Goal: Task Accomplishment & Management: Manage account settings

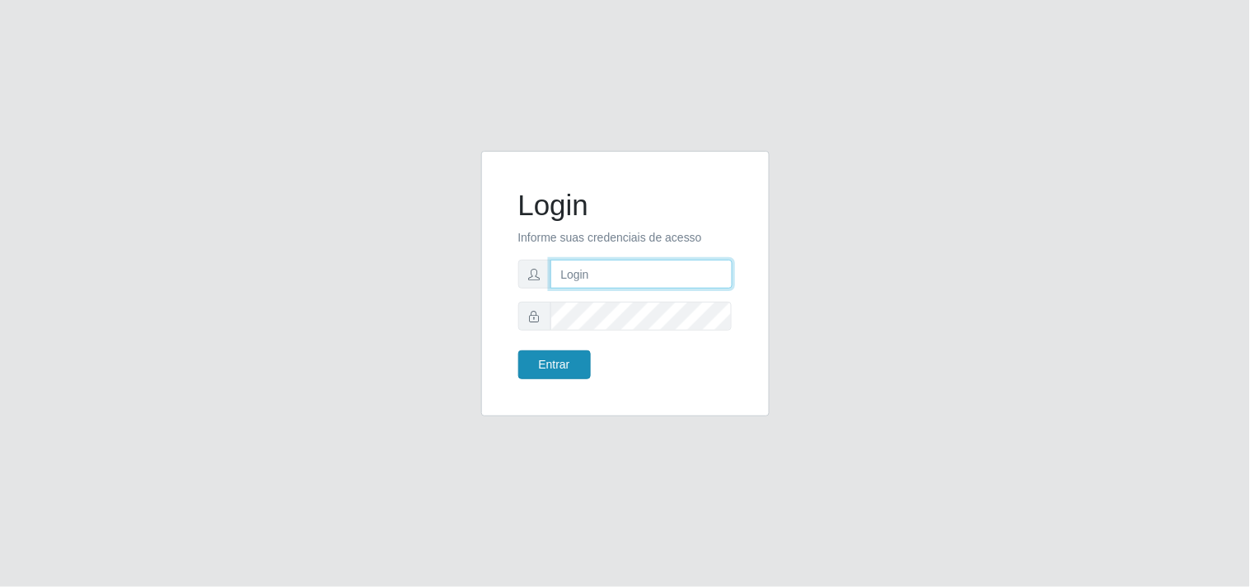
type input "analucia@cestao"
click at [583, 356] on button "Entrar" at bounding box center [554, 364] width 73 height 29
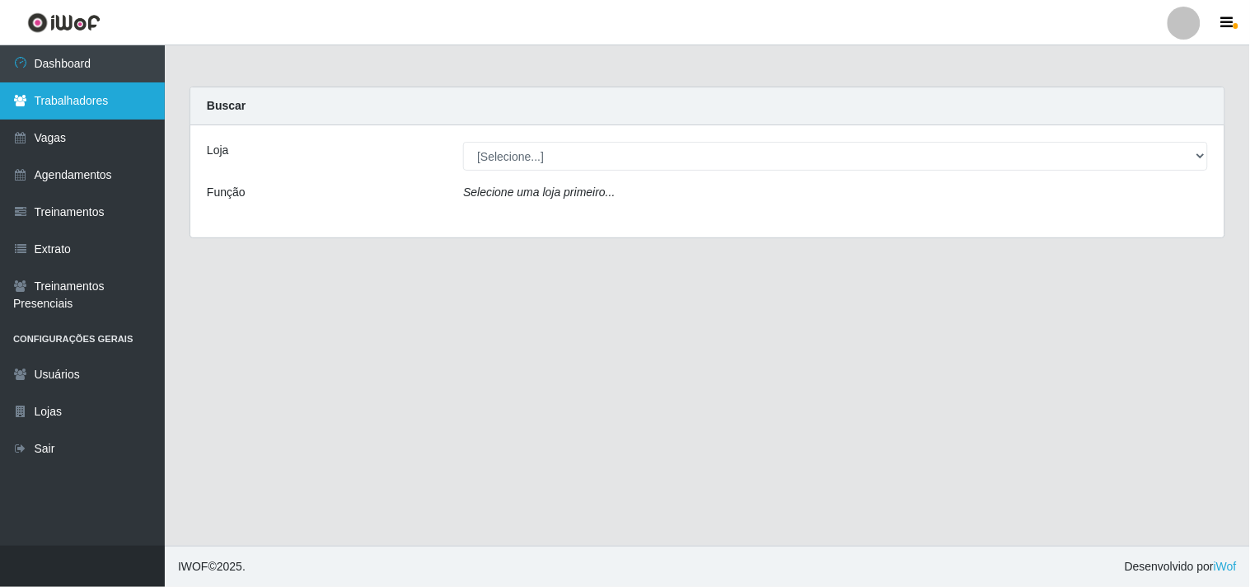
click at [83, 105] on link "Trabalhadores" at bounding box center [82, 100] width 165 height 37
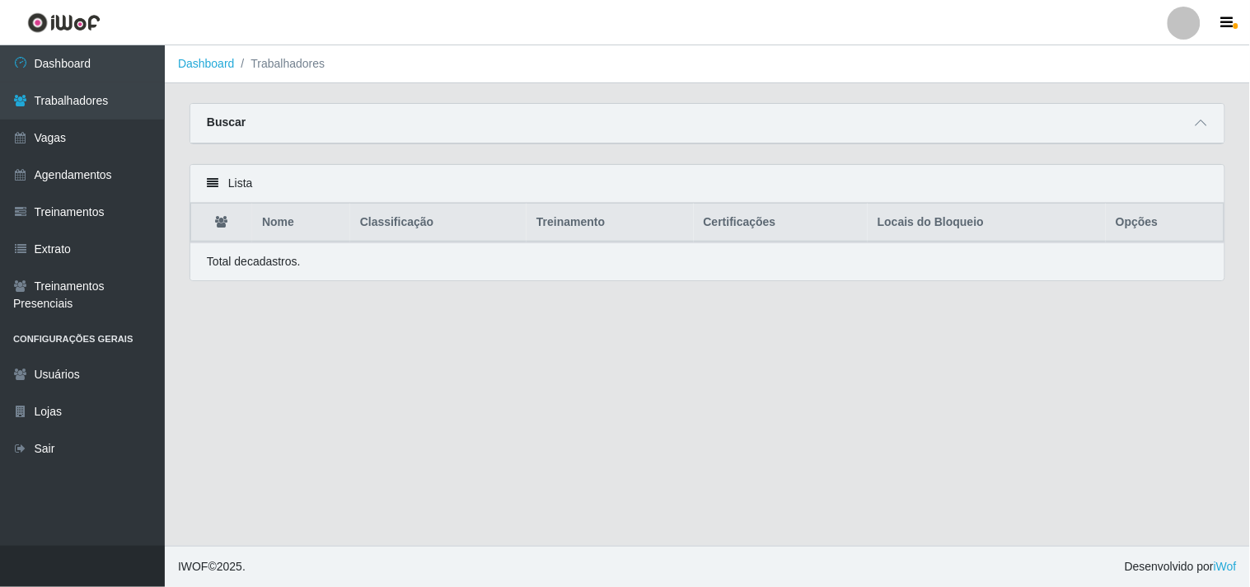
click at [301, 183] on div "Lista" at bounding box center [707, 184] width 1034 height 38
click at [1220, 124] on div "Buscar" at bounding box center [707, 124] width 1034 height 40
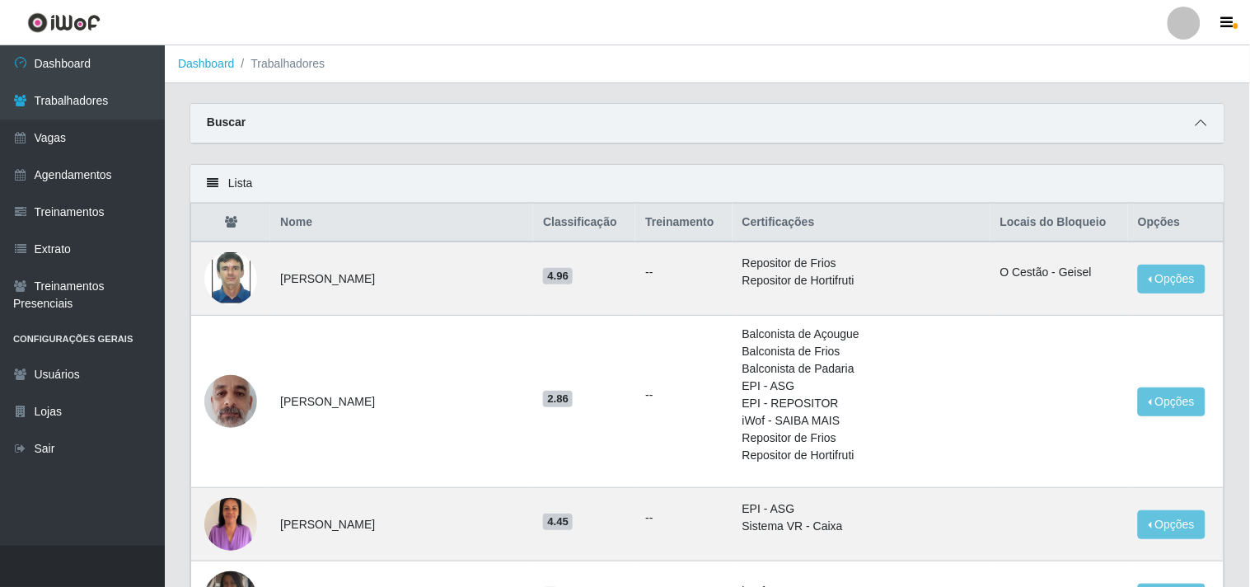
click at [1197, 124] on icon at bounding box center [1202, 123] width 12 height 12
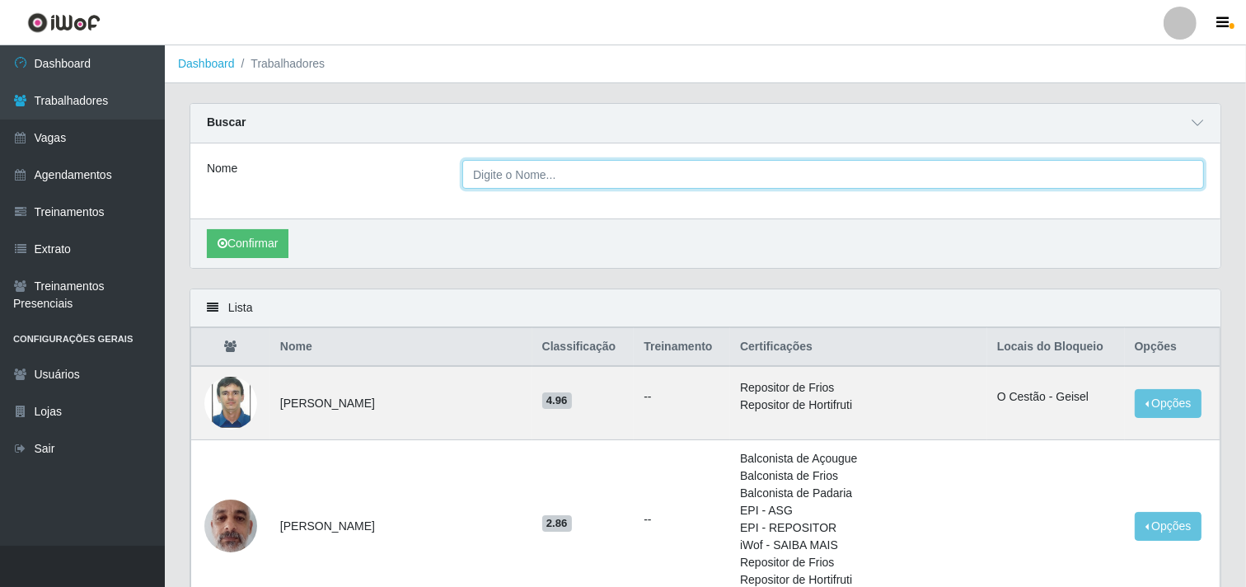
click at [763, 187] on input "Nome" at bounding box center [833, 174] width 742 height 29
click at [207, 229] on button "Confirmar" at bounding box center [248, 243] width 82 height 29
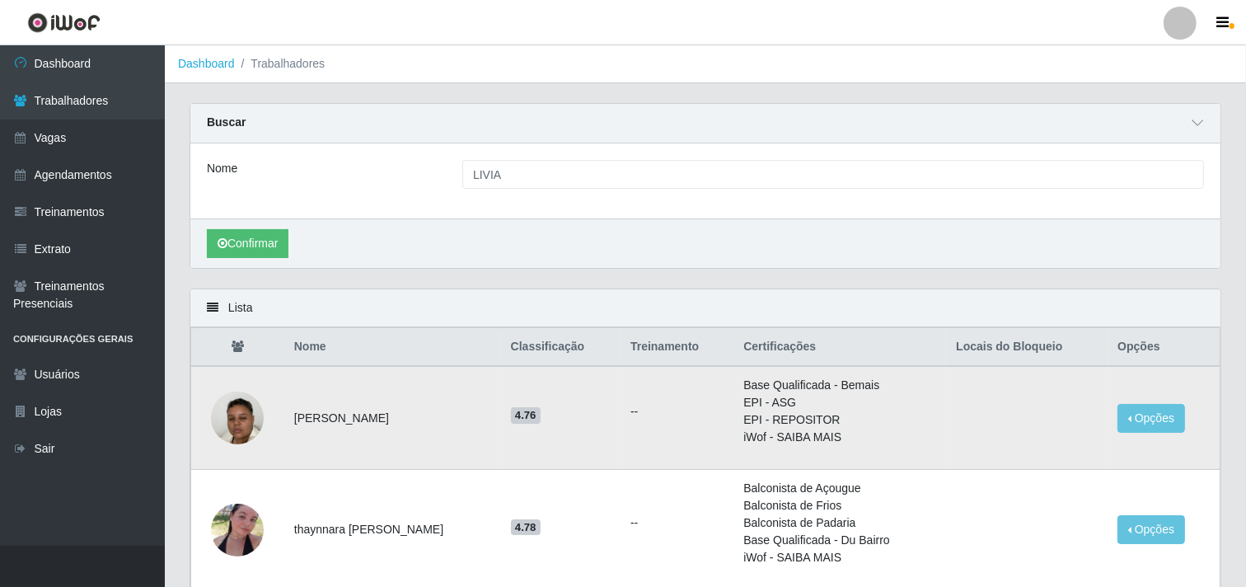
click at [242, 424] on img at bounding box center [237, 418] width 53 height 93
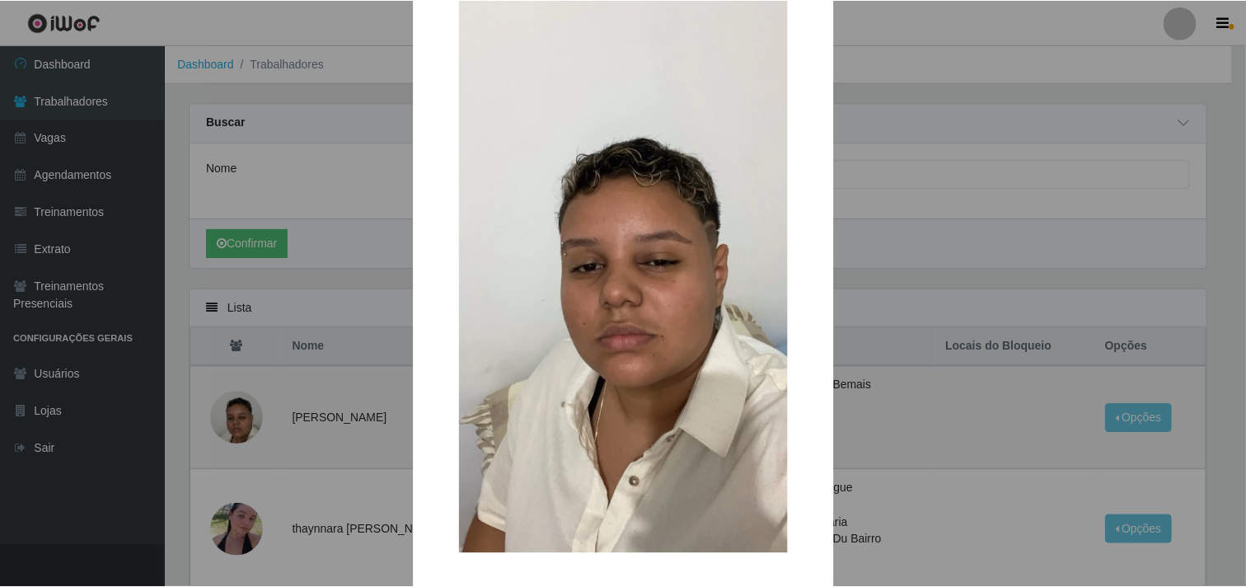
scroll to position [138, 0]
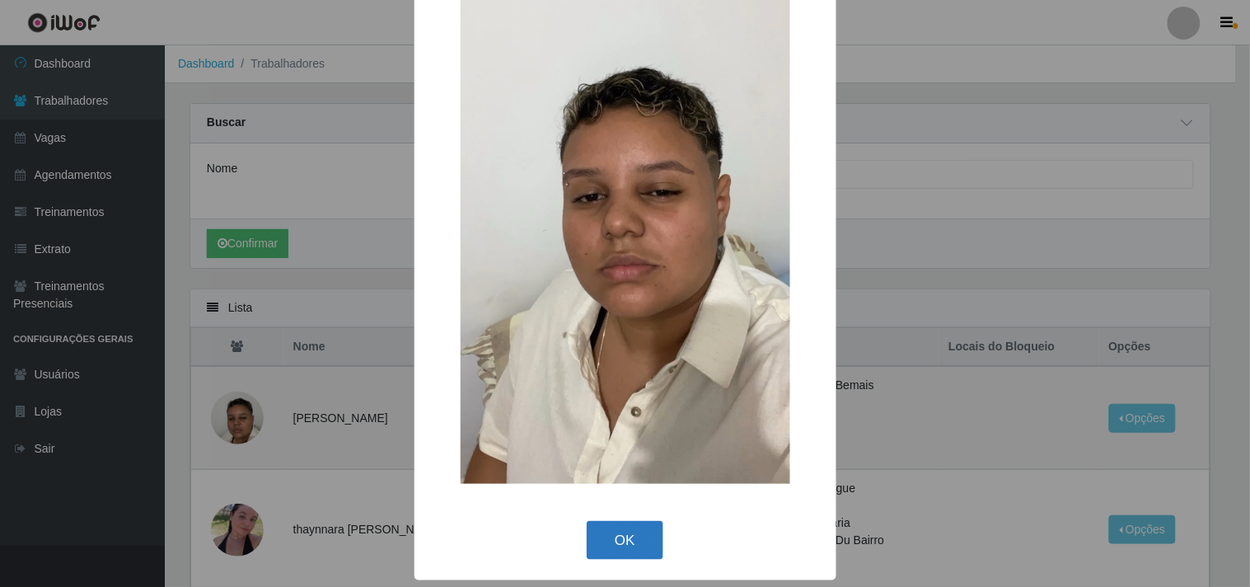
click at [599, 550] on button "OK" at bounding box center [625, 540] width 77 height 39
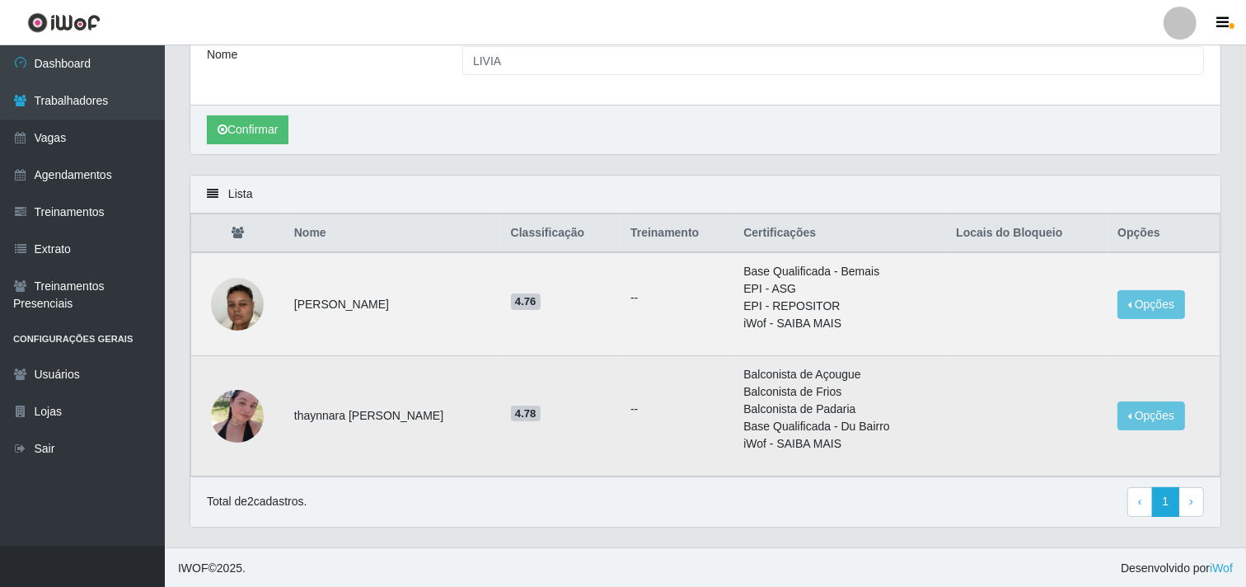
scroll to position [115, 0]
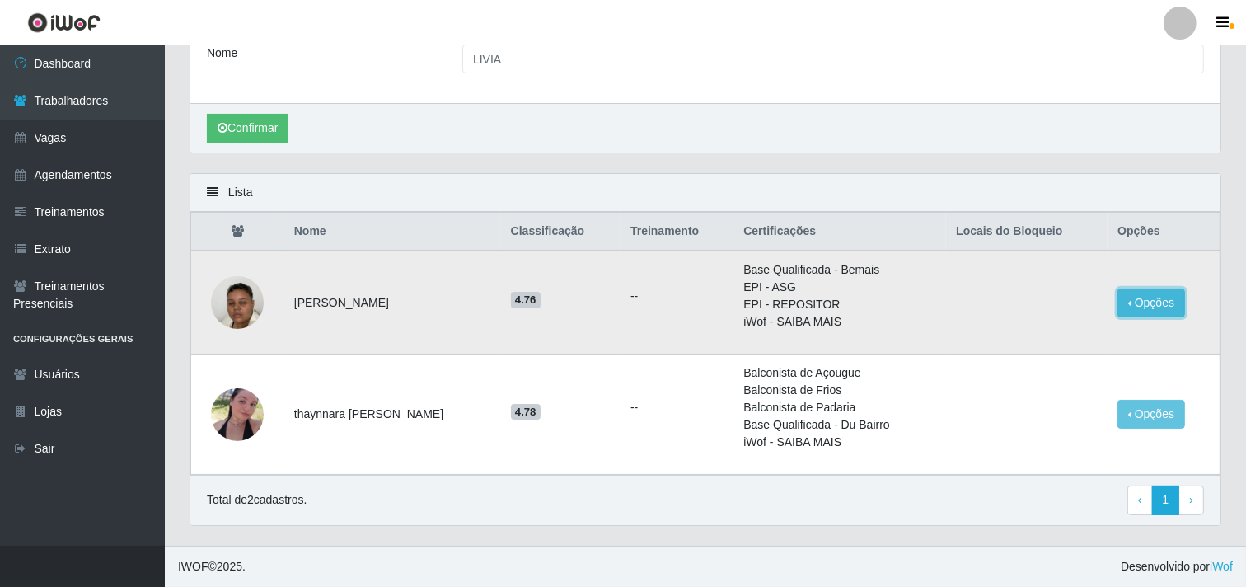
click at [1151, 294] on button "Opções" at bounding box center [1151, 302] width 68 height 29
click at [1026, 343] on button "Bloquear - Loja" at bounding box center [1048, 341] width 133 height 34
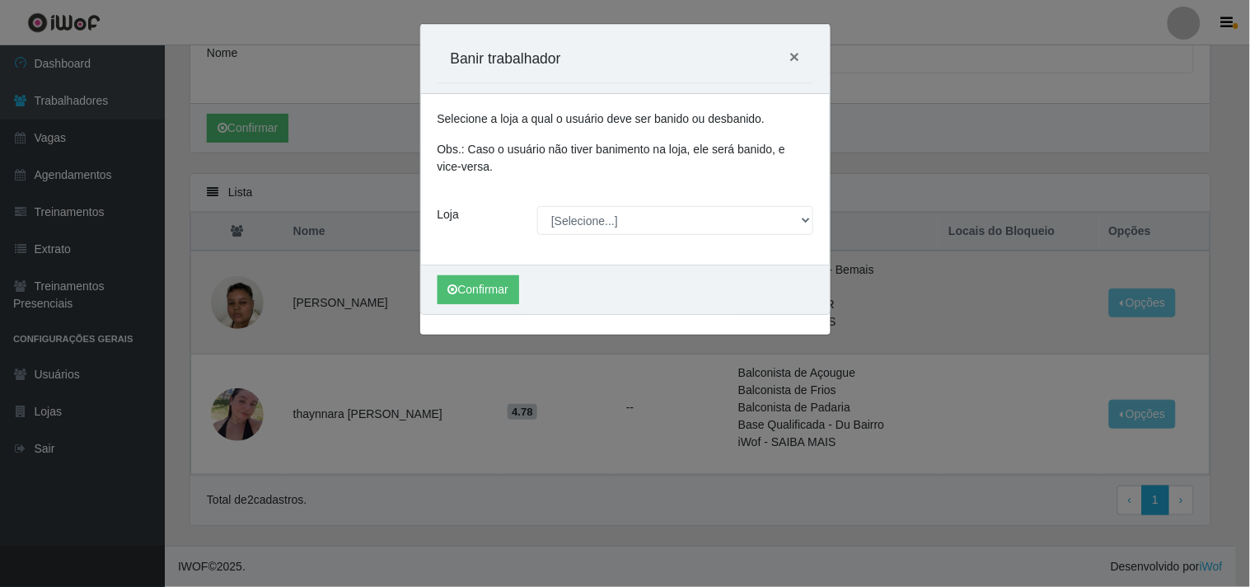
click at [900, 212] on div "Carregando... Banir trabalhador × Selecione a loja a qual o usuário deve ser ba…" at bounding box center [625, 293] width 1250 height 587
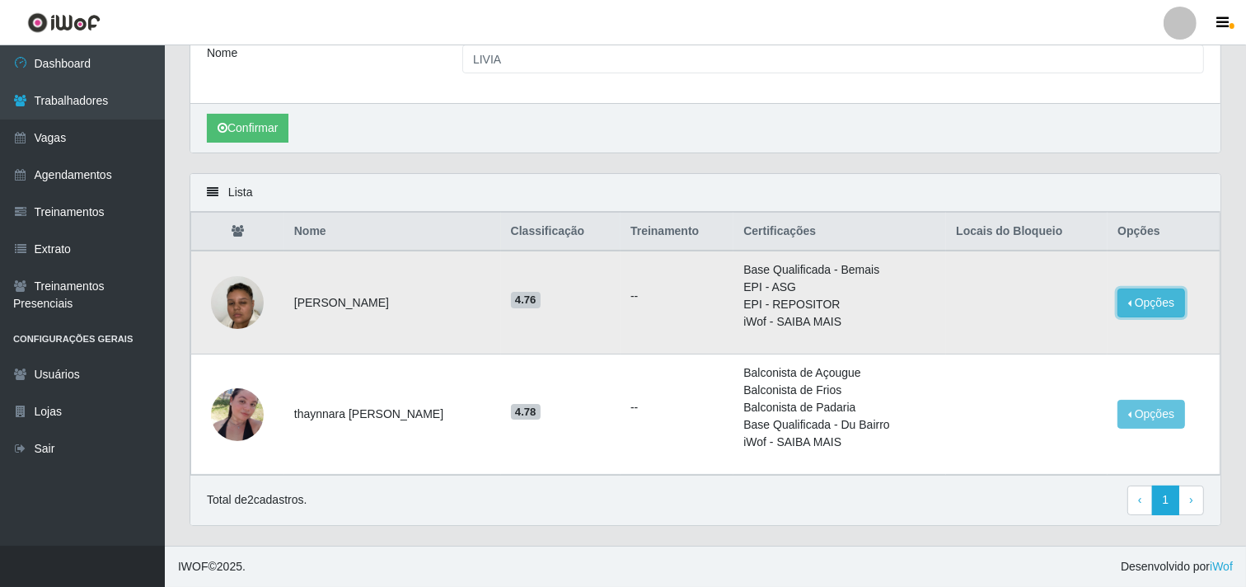
click at [1134, 312] on button "Opções" at bounding box center [1151, 302] width 68 height 29
click at [1009, 314] on button "Bloquear - Empresa" at bounding box center [1048, 306] width 133 height 35
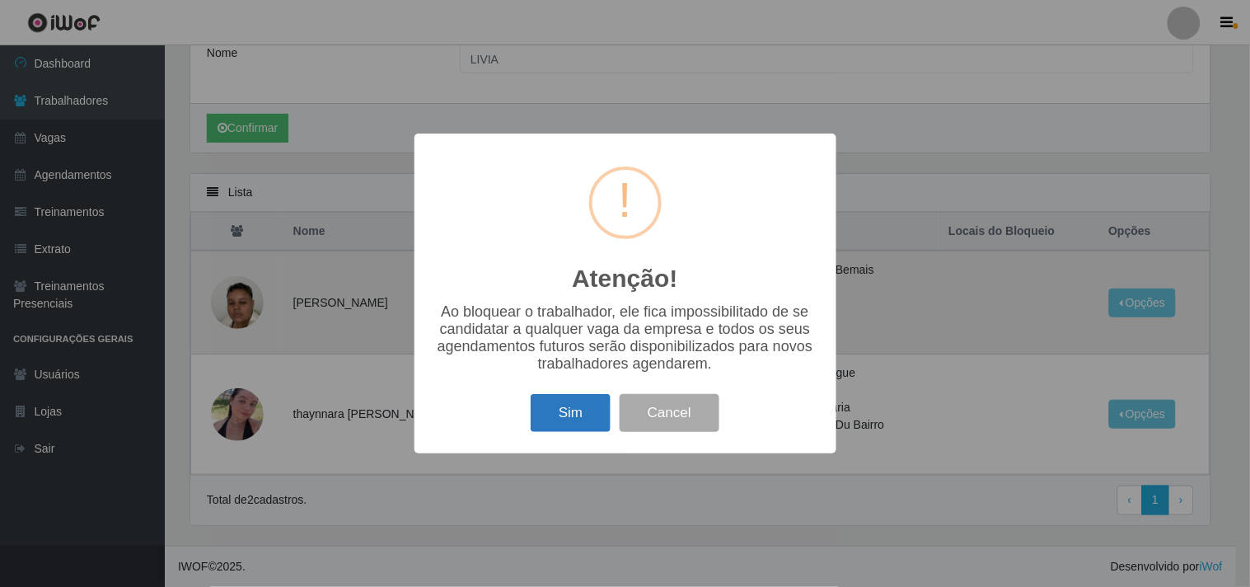
click at [592, 422] on button "Sim" at bounding box center [571, 413] width 80 height 39
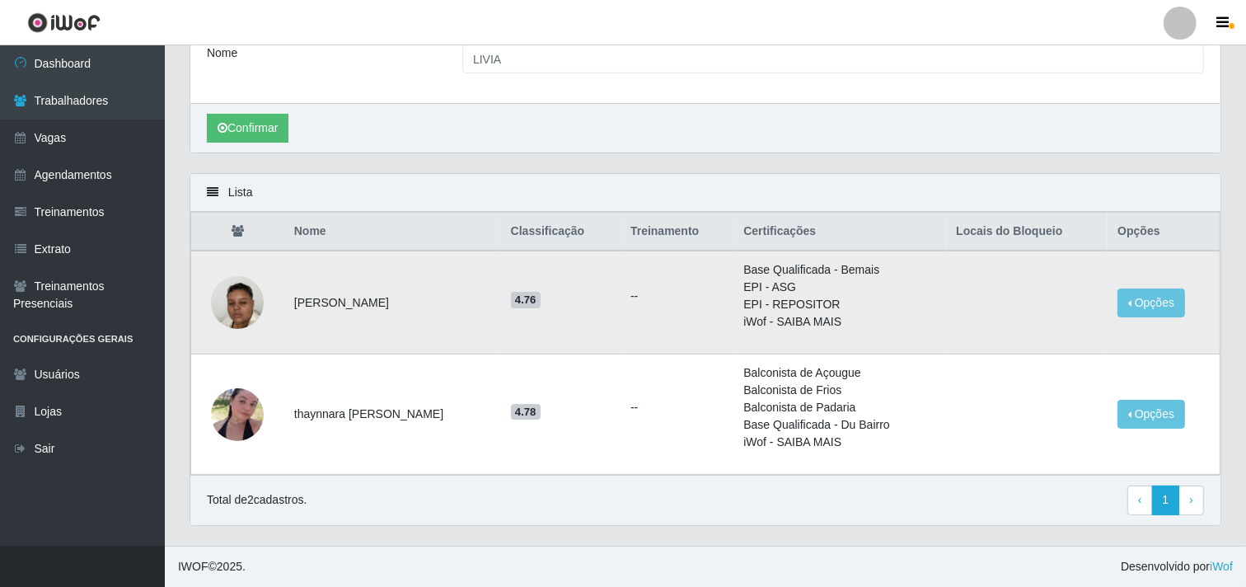
scroll to position [0, 0]
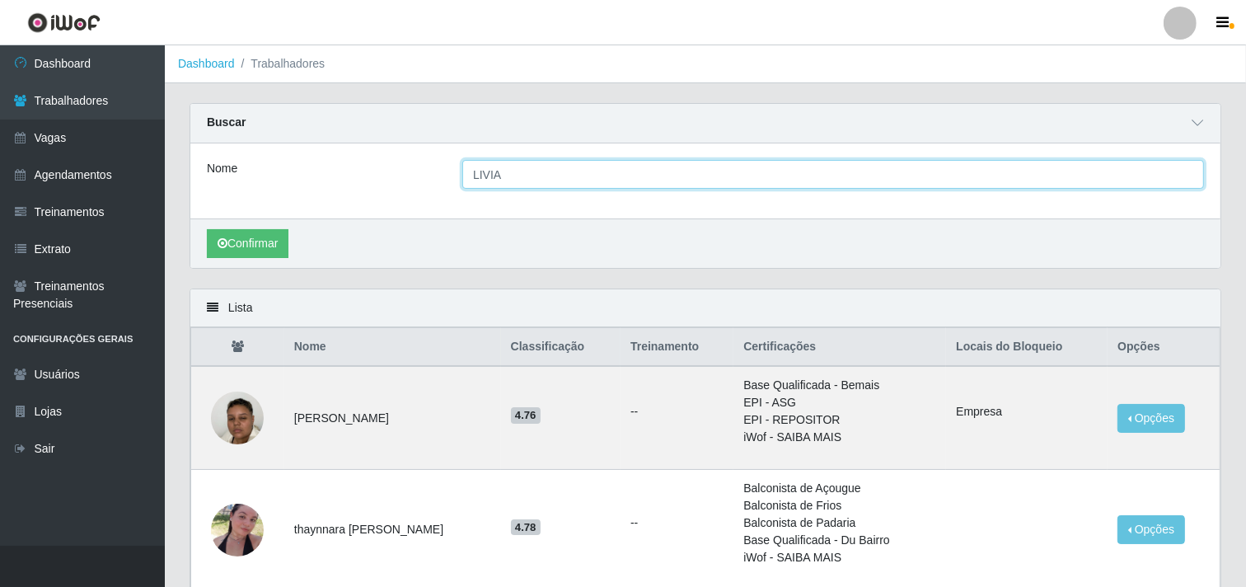
drag, startPoint x: 525, startPoint y: 171, endPoint x: 429, endPoint y: 176, distance: 96.5
click at [429, 176] on div "Nome LIVIA" at bounding box center [705, 174] width 1022 height 29
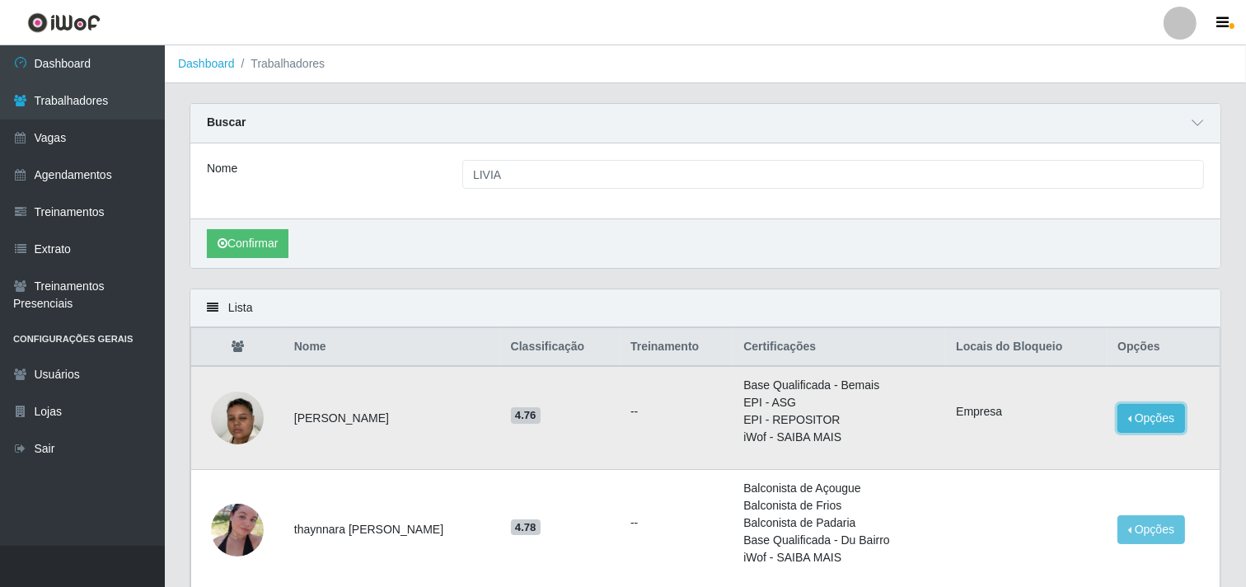
click at [1131, 404] on button "Opções" at bounding box center [1151, 418] width 68 height 29
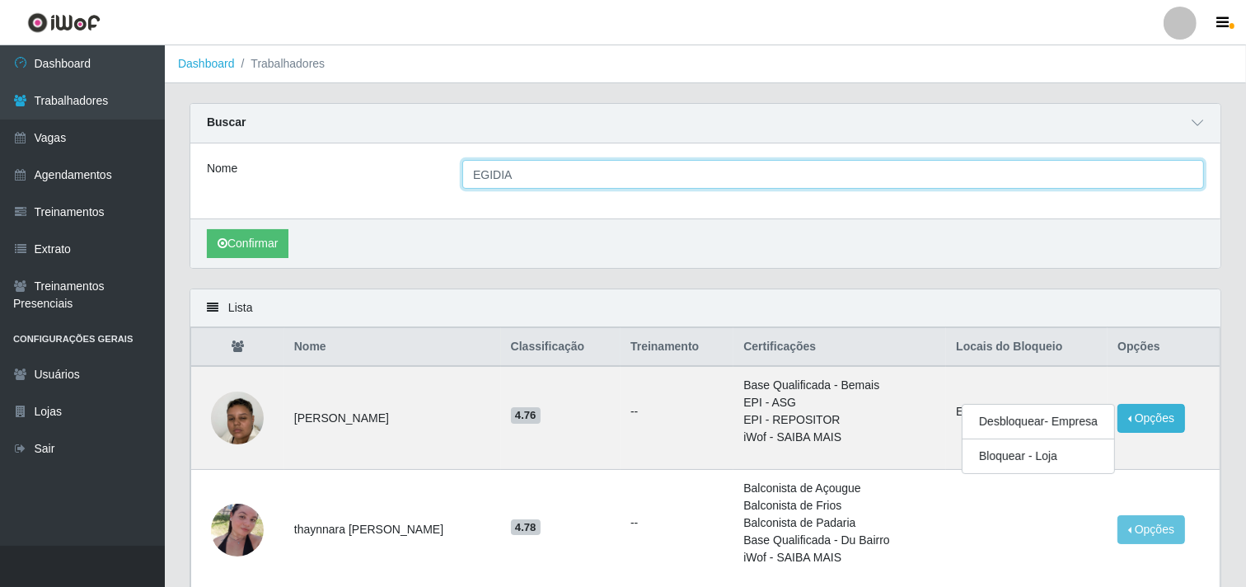
type input "EGIDIA"
click at [207, 229] on button "Confirmar" at bounding box center [248, 243] width 82 height 29
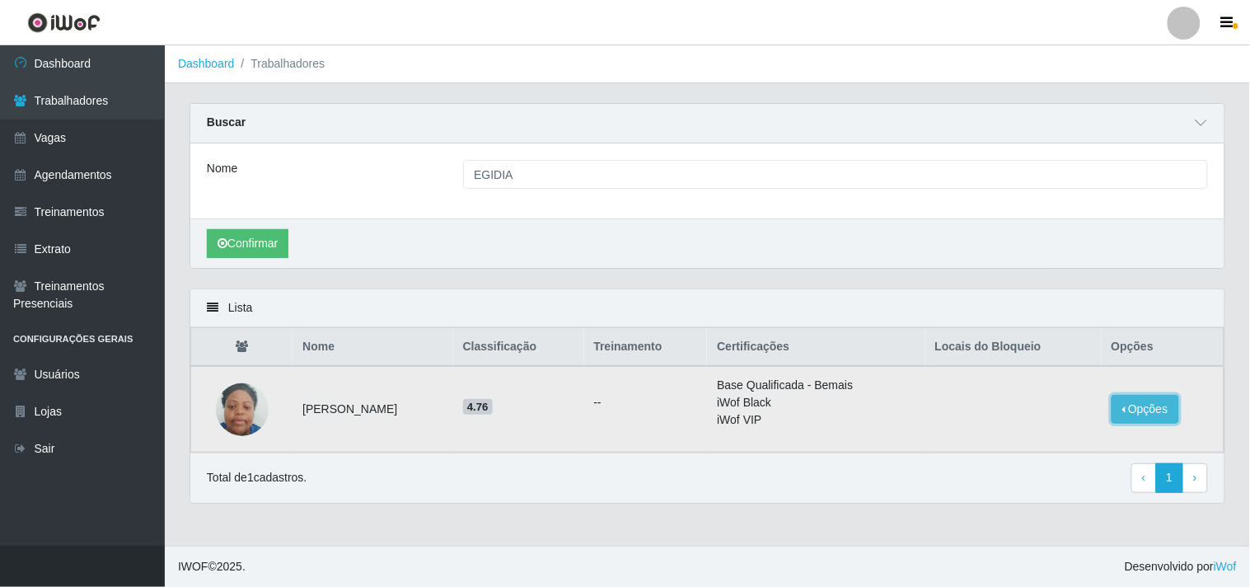
click at [1141, 413] on button "Opções" at bounding box center [1146, 409] width 68 height 29
click at [1026, 398] on button "Bloquear - Empresa" at bounding box center [1043, 396] width 133 height 35
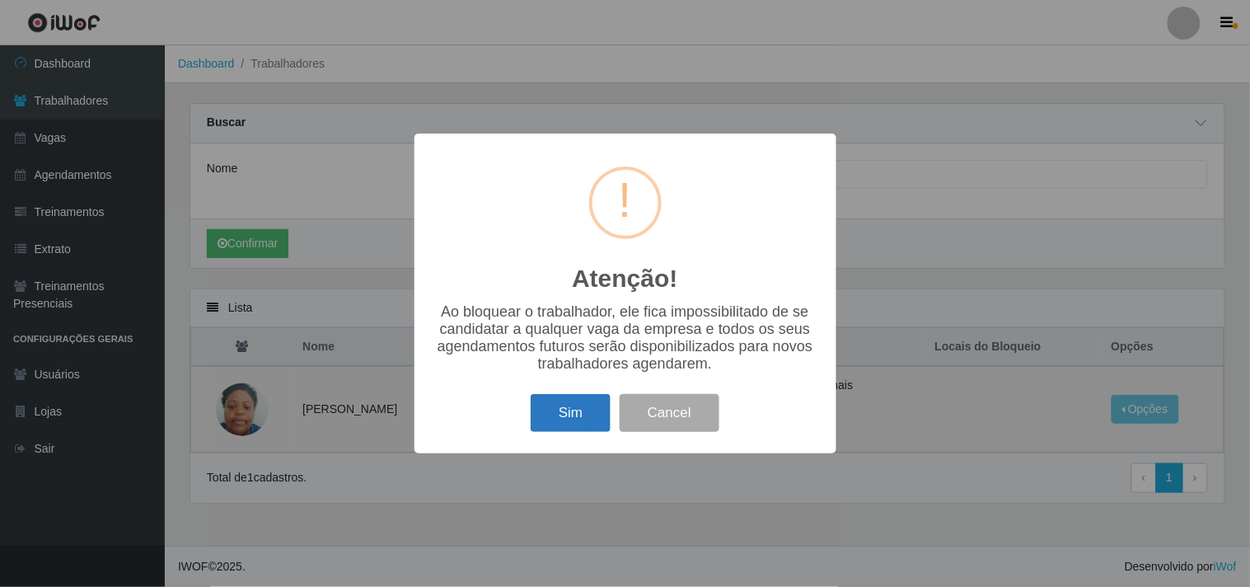
click at [559, 415] on button "Sim" at bounding box center [571, 413] width 80 height 39
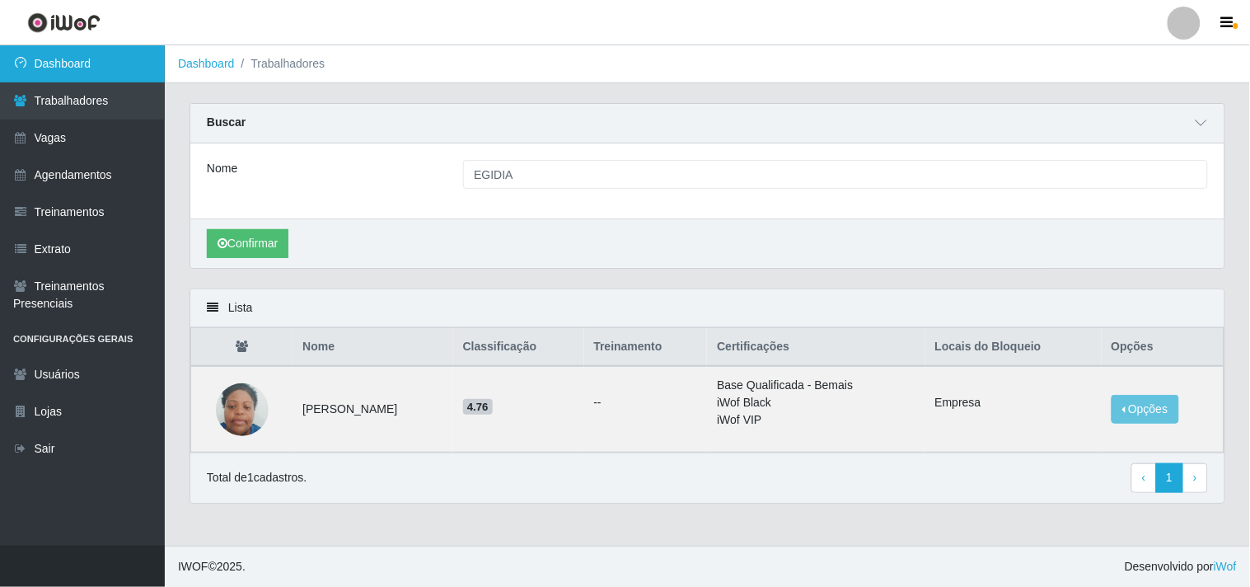
click at [108, 68] on link "Dashboard" at bounding box center [82, 63] width 165 height 37
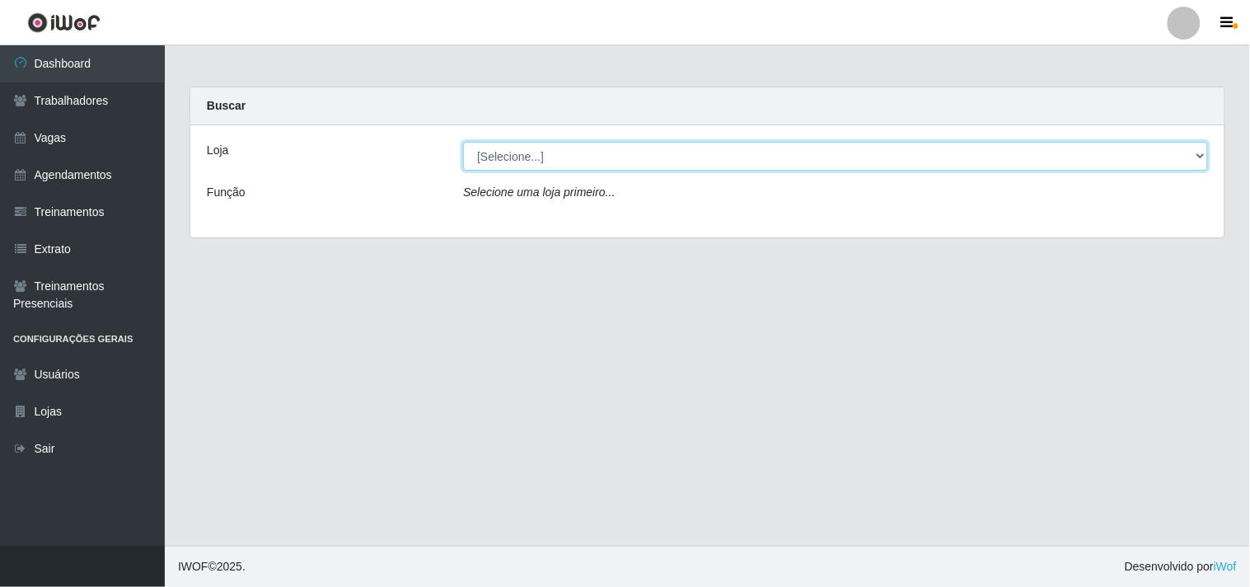
click at [579, 148] on select "[Selecione...] O Cestão - Geisel" at bounding box center [835, 156] width 745 height 29
select select "224"
click at [463, 142] on select "[Selecione...] O Cestão - Geisel" at bounding box center [835, 156] width 745 height 29
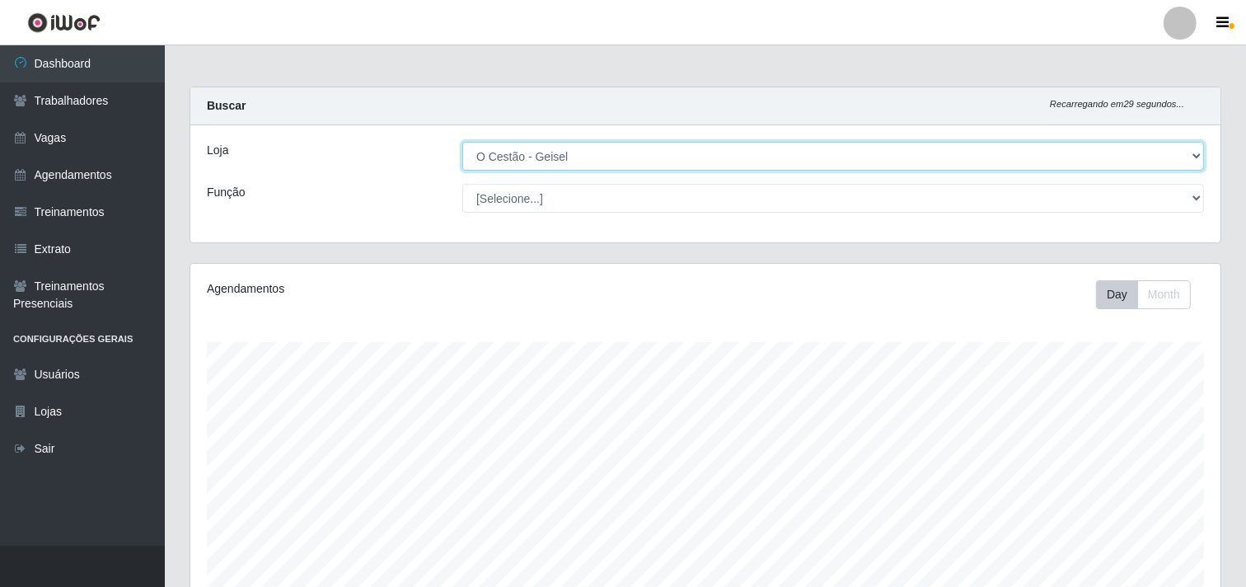
scroll to position [341, 1030]
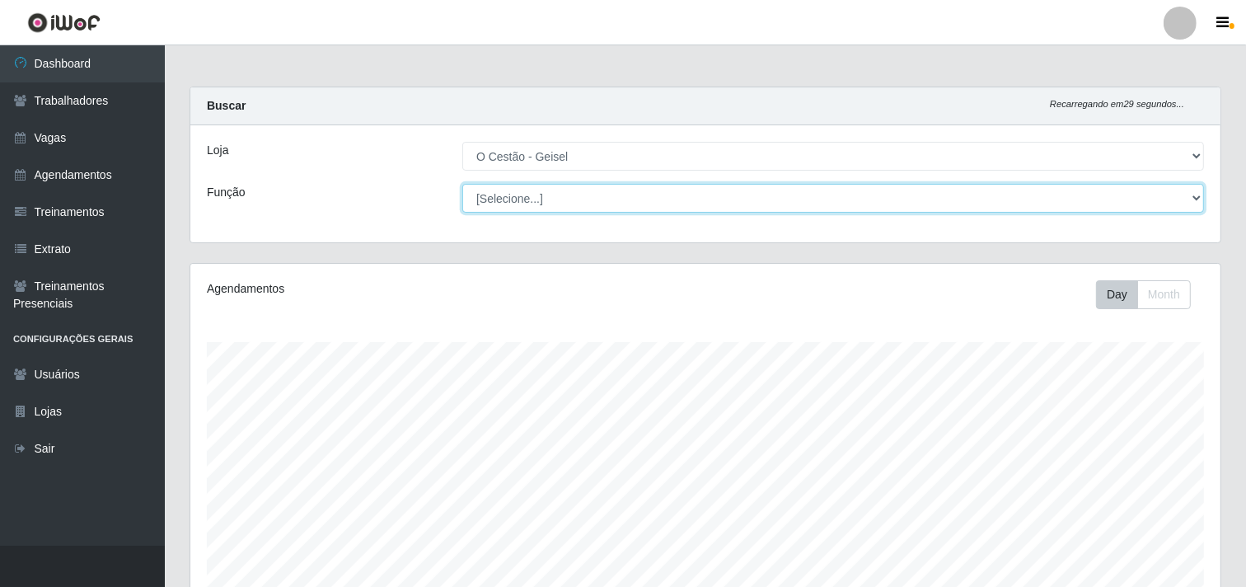
click at [542, 201] on select "[Selecione...] ASG ASG + ASG ++ Auxiliar de Estoque Auxiliar de Estoque + Auxil…" at bounding box center [833, 198] width 742 height 29
select select "22"
click at [462, 184] on select "[Selecione...] ASG ASG + ASG ++ Auxiliar de Estoque Auxiliar de Estoque + Auxil…" at bounding box center [833, 198] width 742 height 29
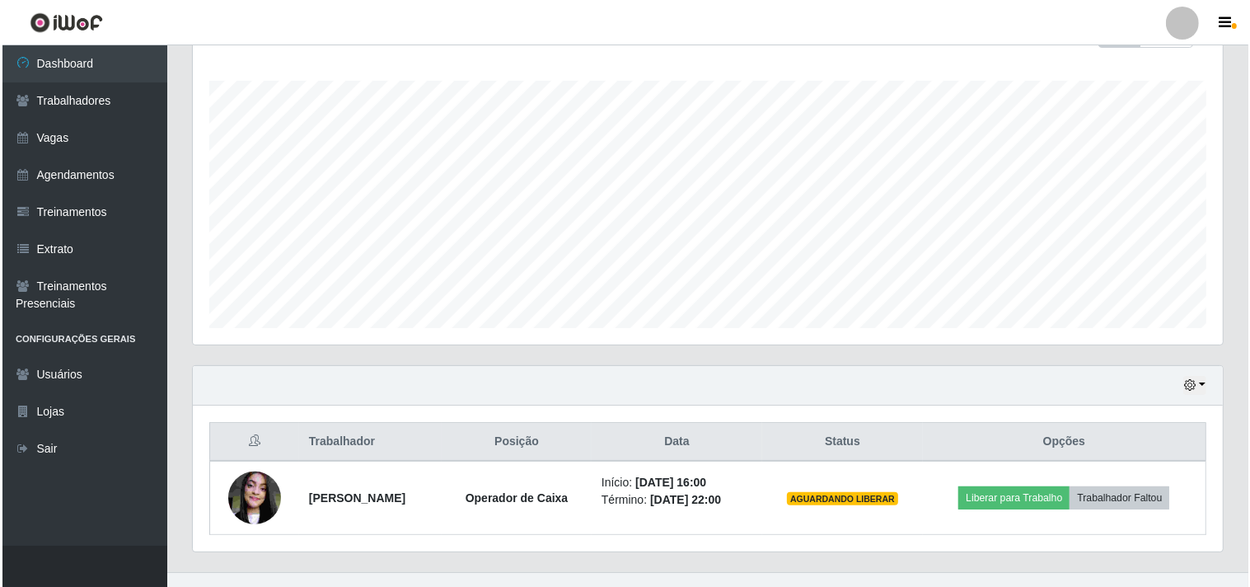
scroll to position [287, 0]
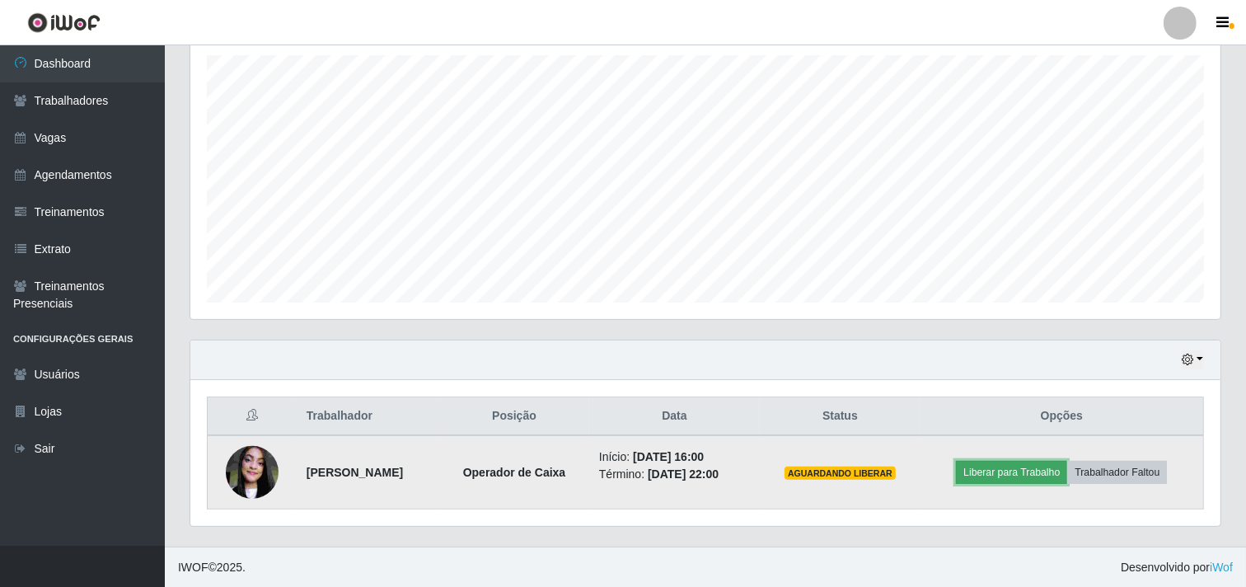
click at [992, 472] on button "Liberar para Trabalho" at bounding box center [1011, 472] width 111 height 23
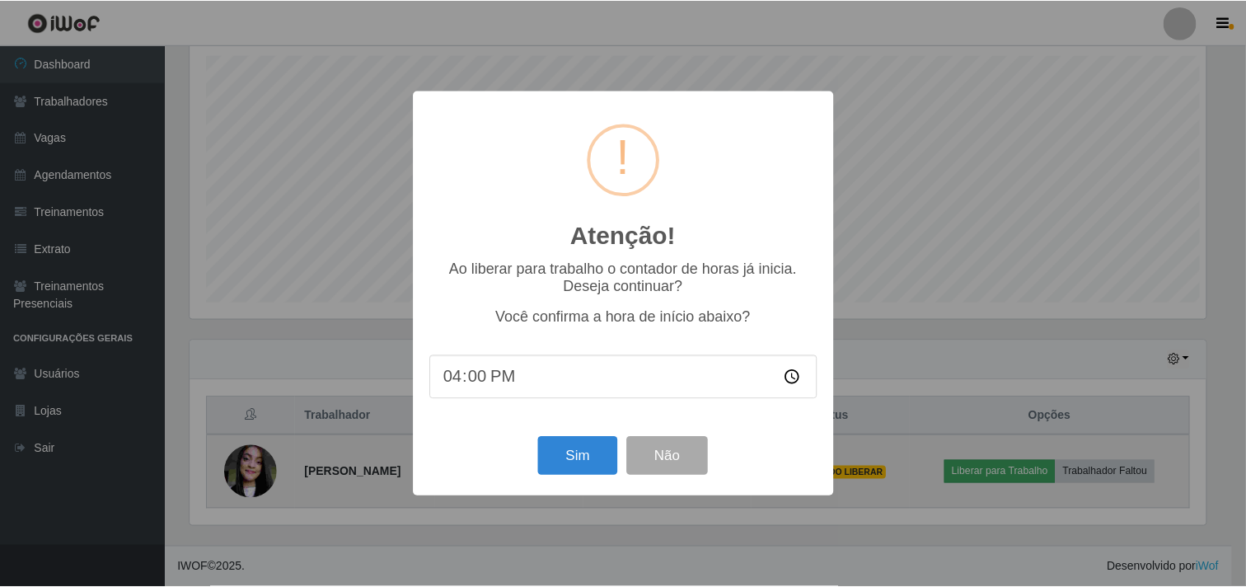
scroll to position [341, 1019]
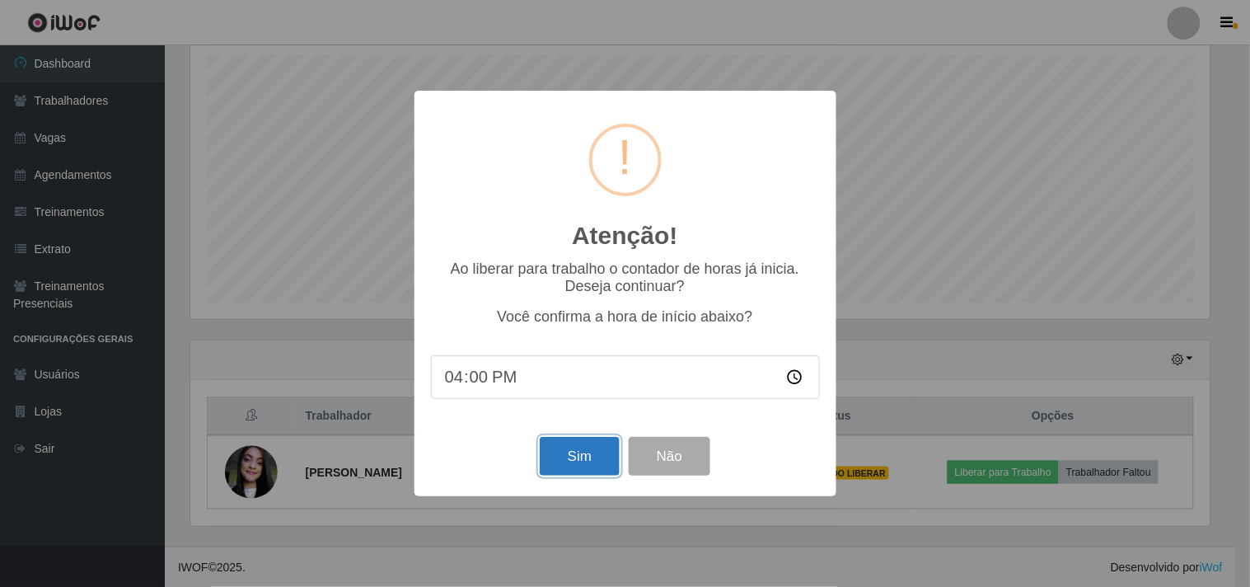
click at [598, 465] on button "Sim" at bounding box center [580, 456] width 80 height 39
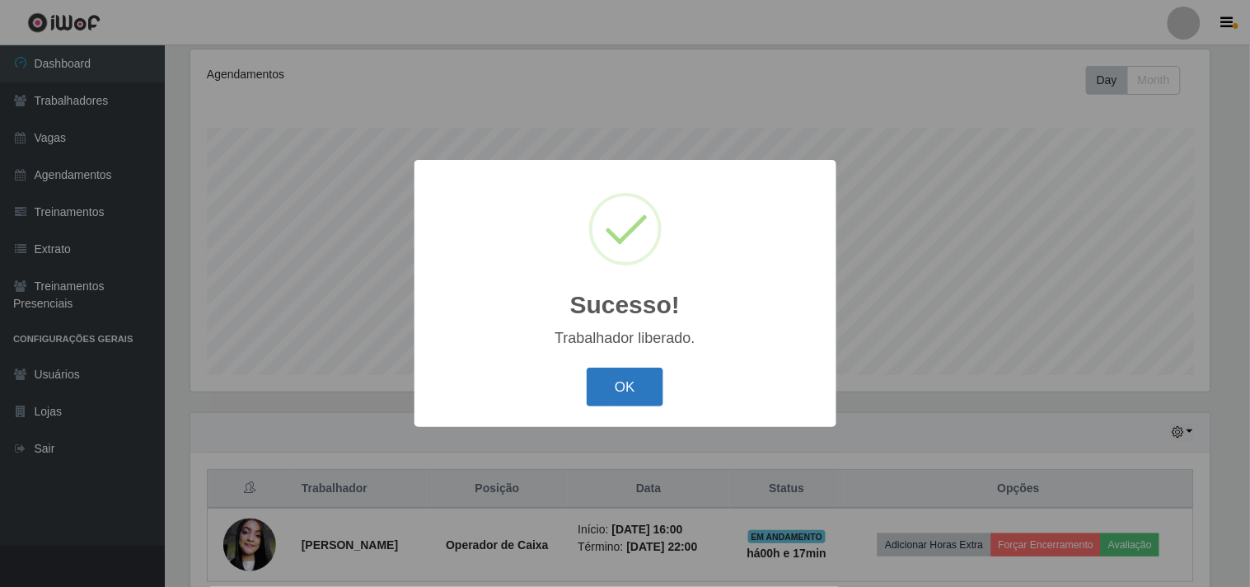
click at [602, 380] on button "OK" at bounding box center [625, 387] width 77 height 39
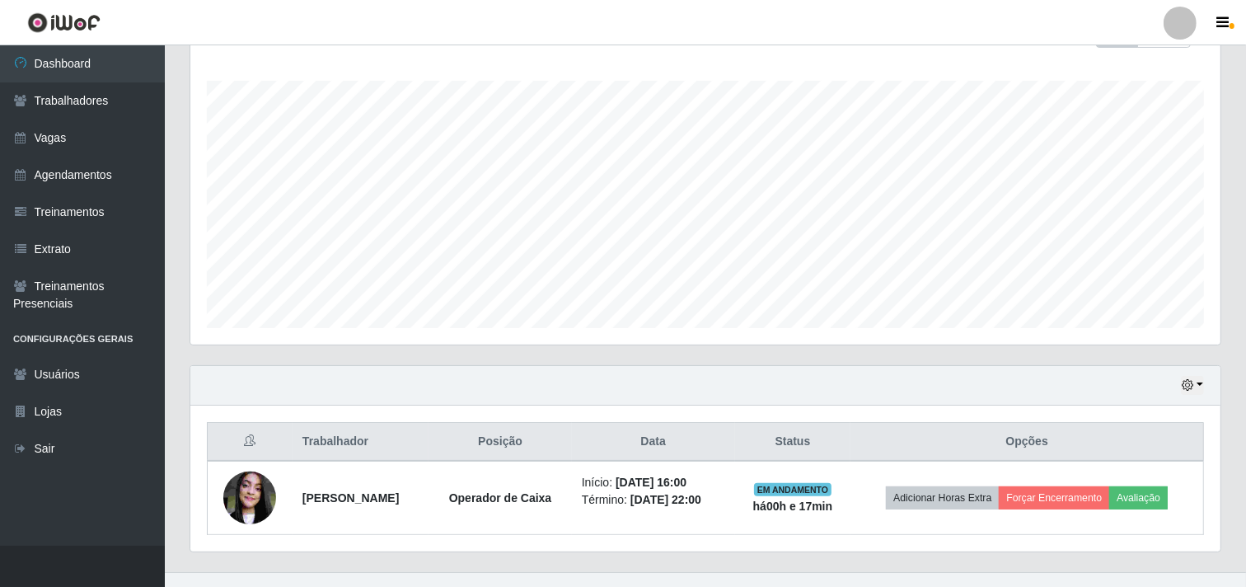
scroll to position [287, 0]
